Goal: Task Accomplishment & Management: Manage account settings

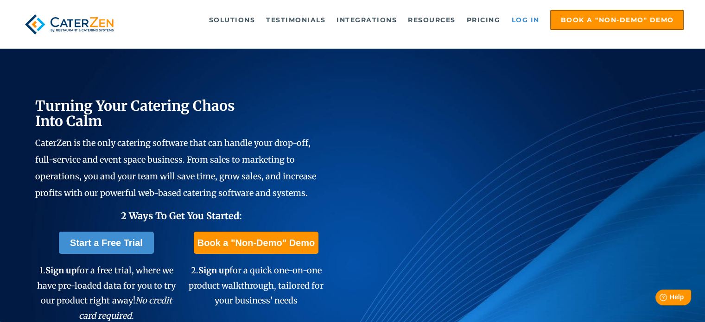
click at [519, 17] on link "Log in" at bounding box center [525, 20] width 37 height 19
click at [527, 18] on link "Log in" at bounding box center [525, 20] width 37 height 19
